Goal: Task Accomplishment & Management: Use online tool/utility

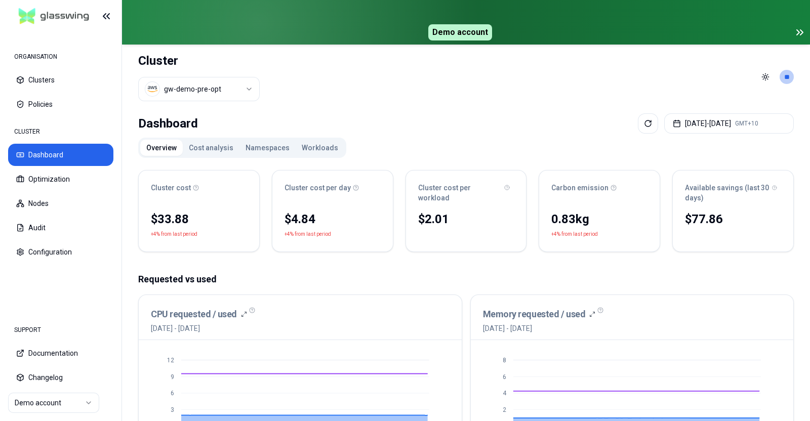
click at [199, 142] on button "Cost analysis" at bounding box center [211, 148] width 57 height 16
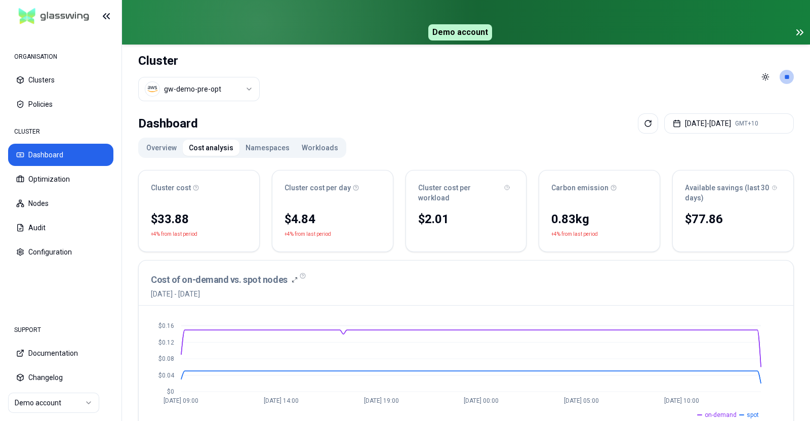
click at [251, 152] on button "Namespaces" at bounding box center [267, 148] width 56 height 16
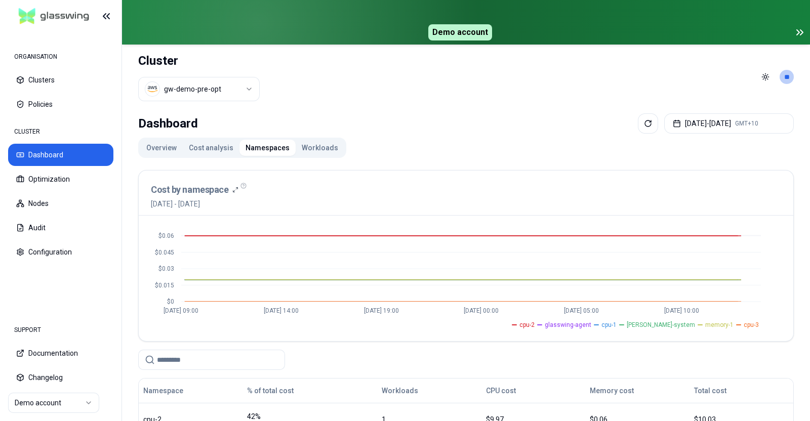
click at [306, 138] on div "Overview Cost analysis Namespaces Workloads" at bounding box center [242, 148] width 208 height 20
click at [307, 144] on button "Workloads" at bounding box center [320, 148] width 49 height 16
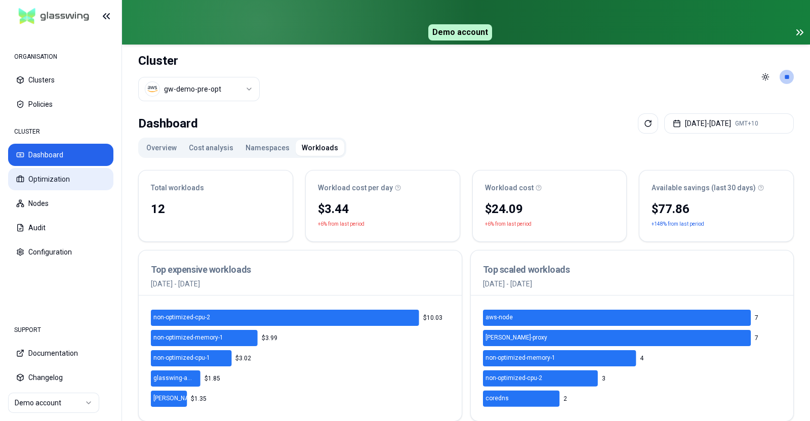
click at [50, 188] on button "Optimization" at bounding box center [60, 179] width 105 height 22
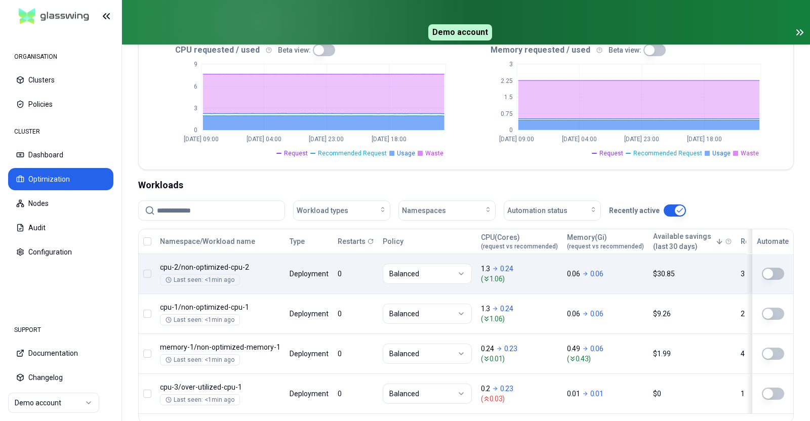
scroll to position [254, 0]
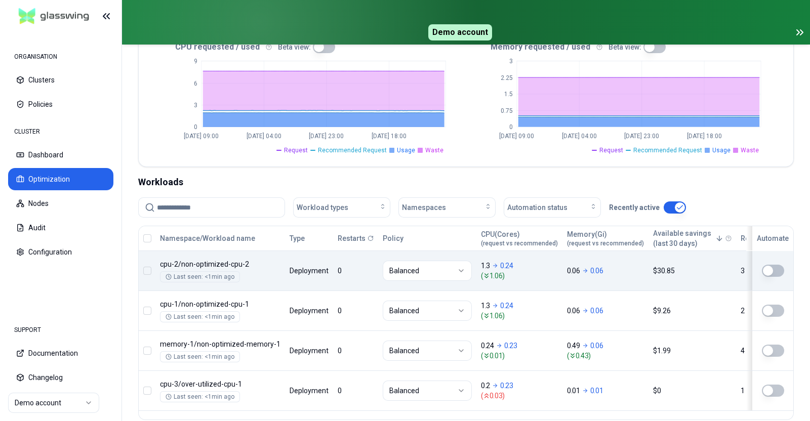
click at [768, 260] on td at bounding box center [769, 271] width 47 height 40
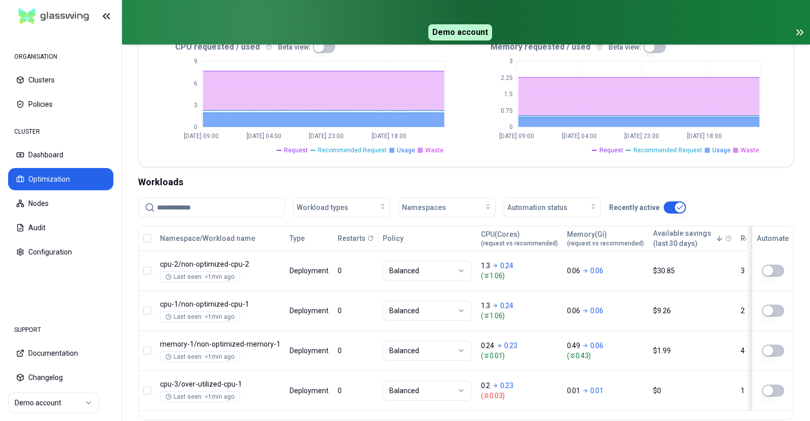
click at [768, 269] on button "button" at bounding box center [773, 271] width 22 height 12
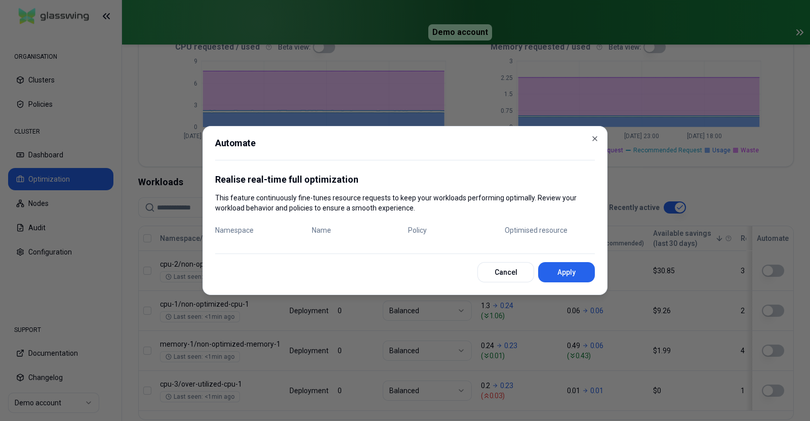
click at [710, 194] on div at bounding box center [405, 210] width 810 height 421
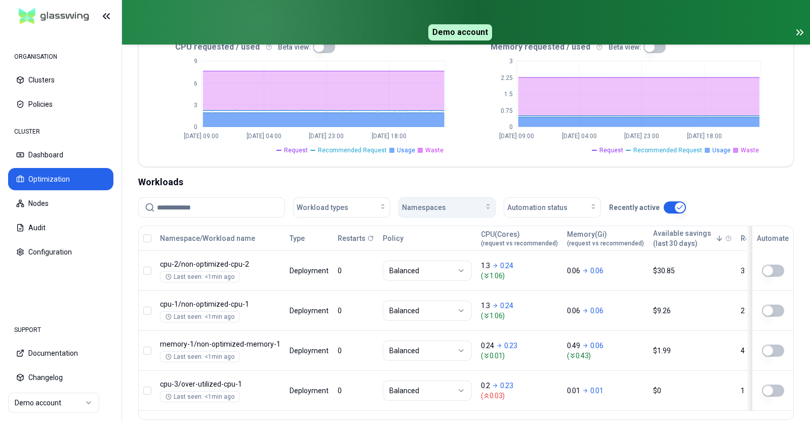
drag, startPoint x: 710, startPoint y: 194, endPoint x: 465, endPoint y: 202, distance: 245.1
click at [465, 202] on div "Namespaces" at bounding box center [447, 207] width 90 height 10
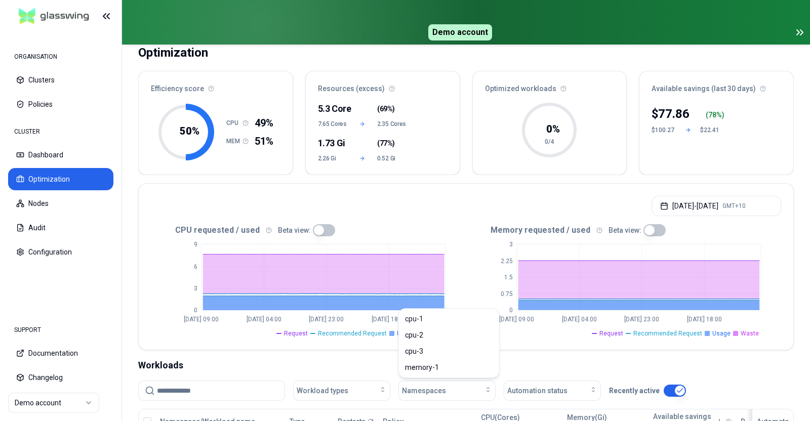
scroll to position [69, 0]
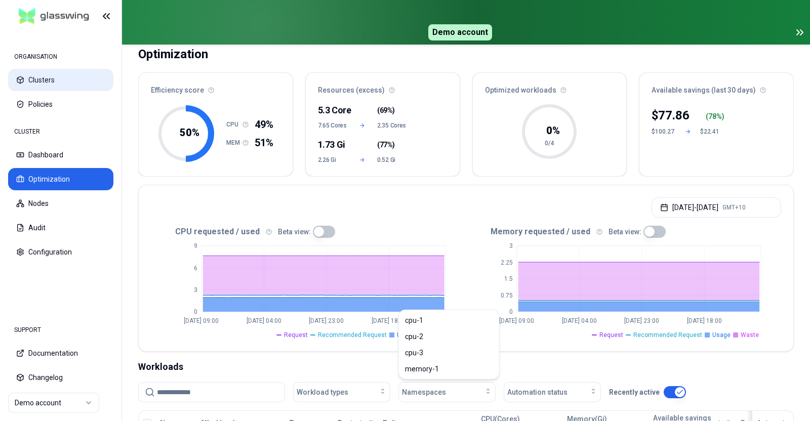
click at [40, 84] on button "Clusters" at bounding box center [60, 80] width 105 height 22
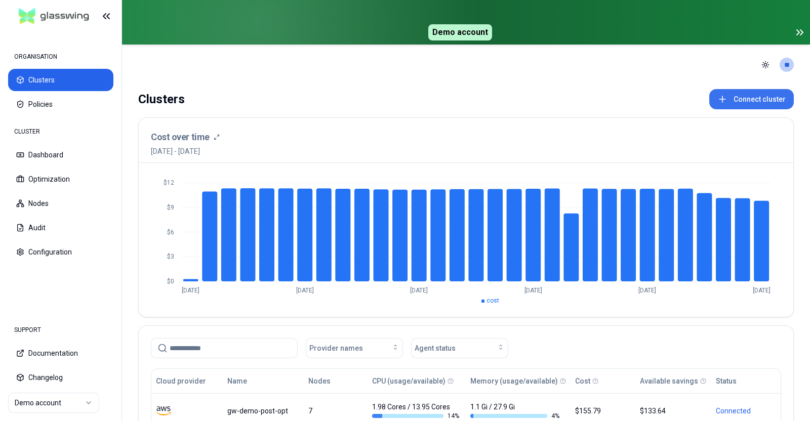
click at [748, 92] on button "Connect cluster" at bounding box center [751, 99] width 85 height 20
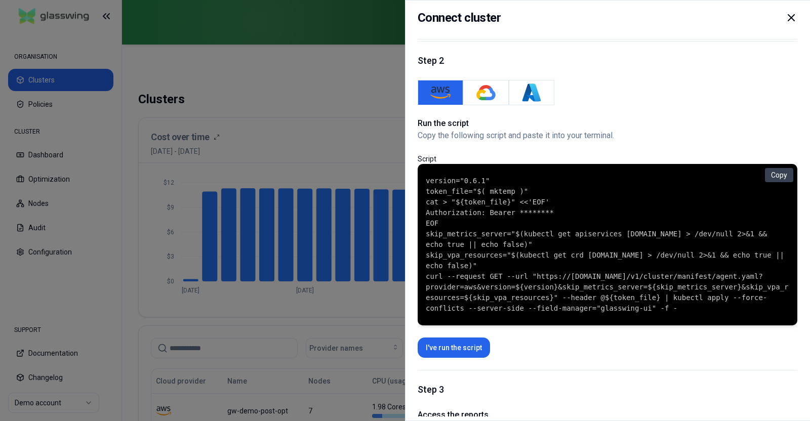
scroll to position [71, 0]
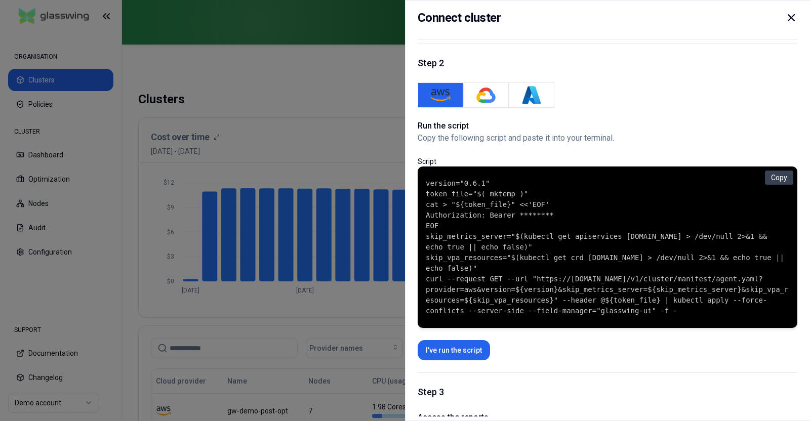
click at [272, 95] on div at bounding box center [405, 210] width 810 height 421
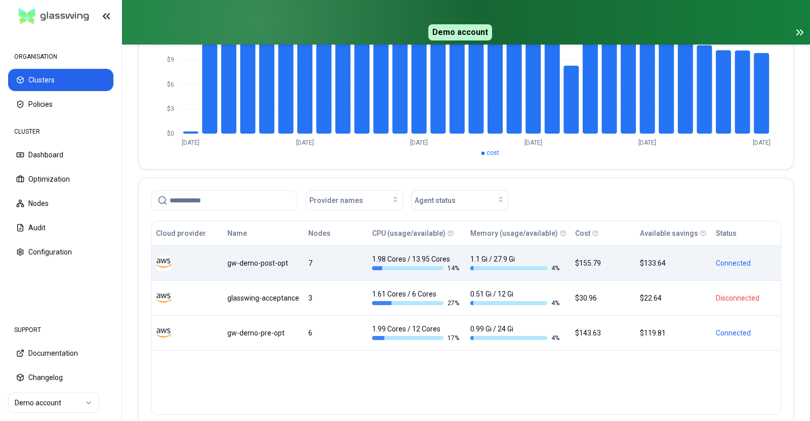
scroll to position [149, 0]
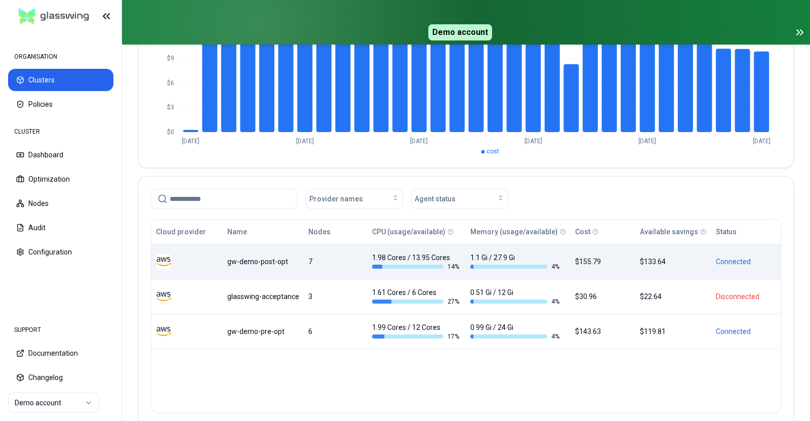
click at [234, 266] on div "gw-demo-post-opt" at bounding box center [263, 262] width 72 height 10
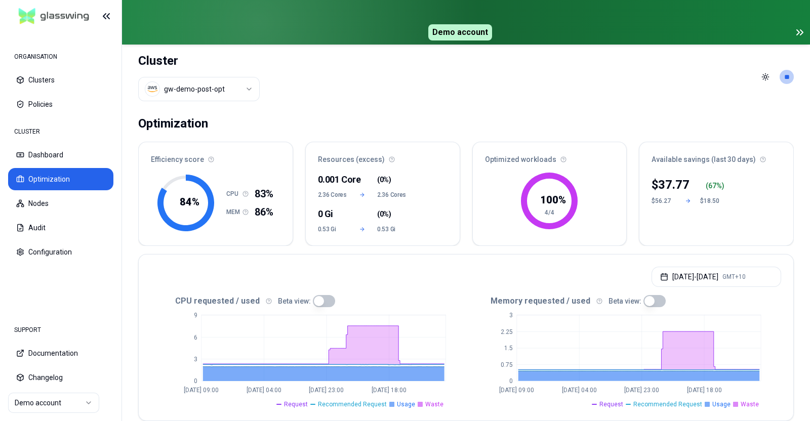
scroll to position [41, 0]
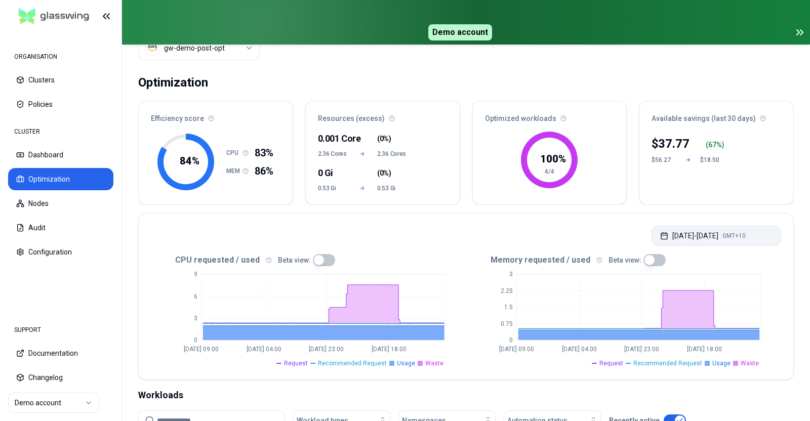
click at [688, 231] on button "[DATE] - [DATE] GMT+10" at bounding box center [716, 236] width 130 height 20
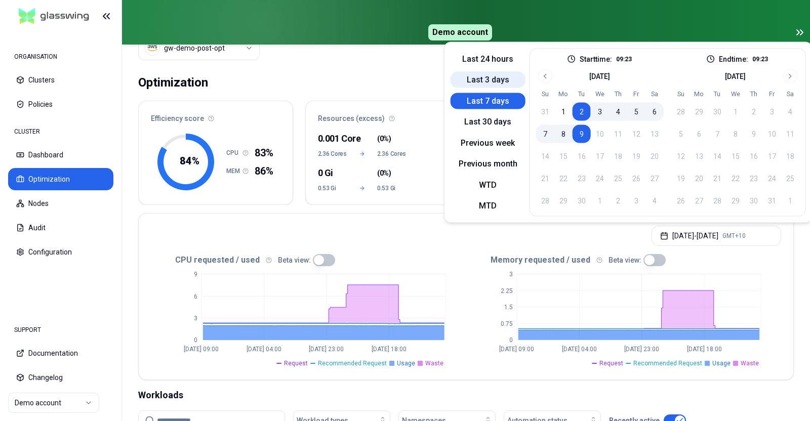
click at [494, 78] on button "Last 3 days" at bounding box center [487, 80] width 75 height 16
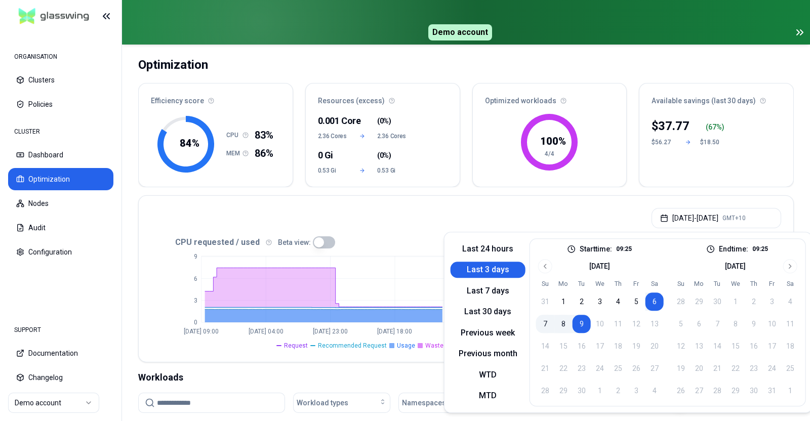
scroll to position [55, 0]
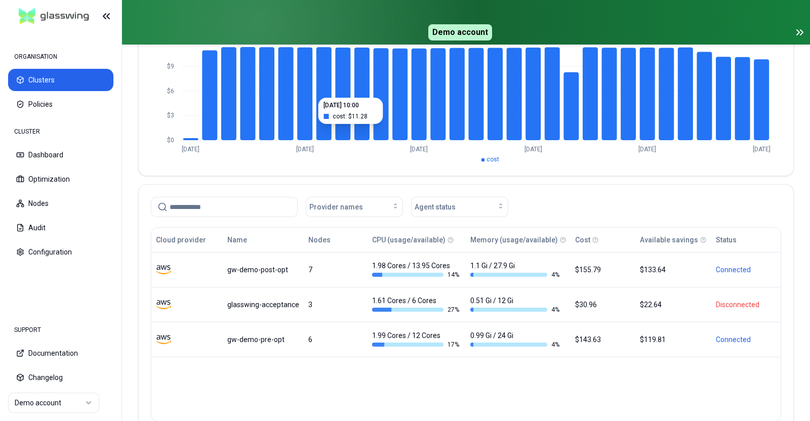
scroll to position [207, 0]
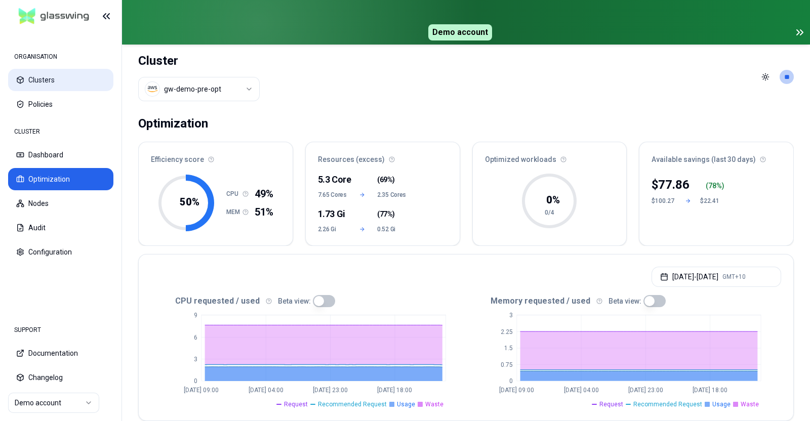
click at [55, 90] on button "Clusters" at bounding box center [60, 80] width 105 height 22
